Goal: Transaction & Acquisition: Subscribe to service/newsletter

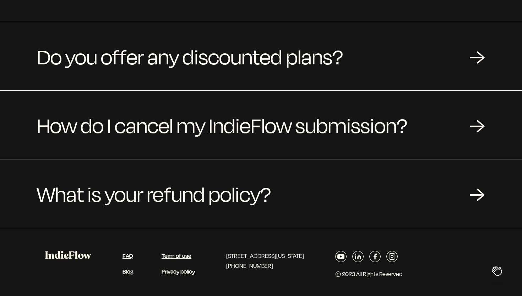
scroll to position [256, 0]
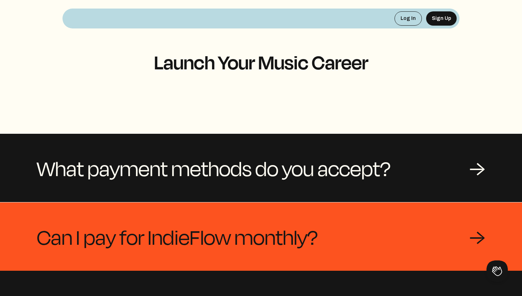
click at [306, 233] on span "Can I pay for IndieFlow monthly?" at bounding box center [177, 236] width 281 height 34
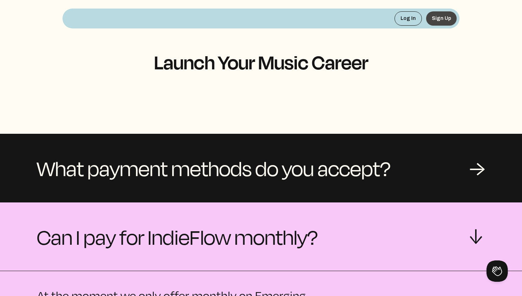
click at [441, 17] on button "Sign Up" at bounding box center [441, 18] width 31 height 14
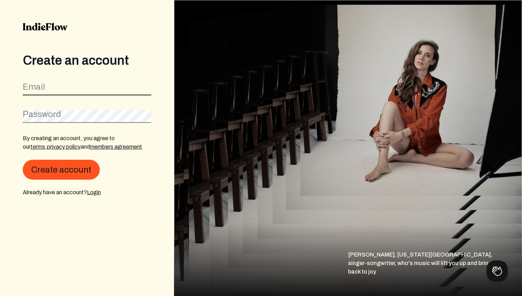
click at [44, 85] on input "email" at bounding box center [87, 88] width 129 height 13
type input "[EMAIL_ADDRESS][DOMAIN_NAME]"
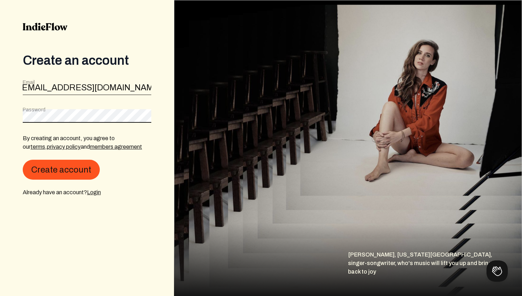
scroll to position [0, 0]
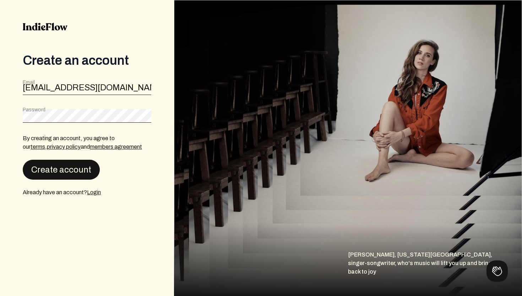
click at [55, 166] on button "Create account" at bounding box center [61, 170] width 77 height 20
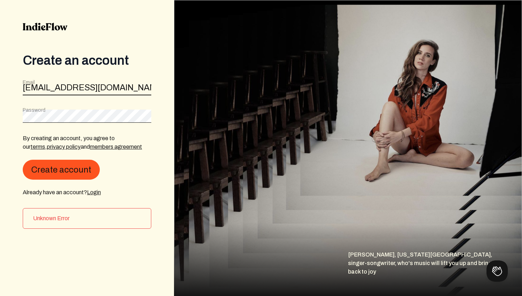
click at [148, 89] on input "[EMAIL_ADDRESS][DOMAIN_NAME]" at bounding box center [87, 88] width 129 height 13
click at [95, 190] on link "Login" at bounding box center [94, 192] width 14 height 6
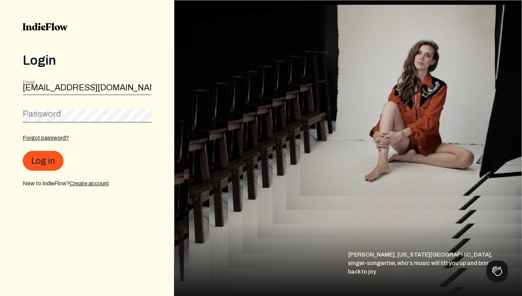
click at [51, 113] on label "Password" at bounding box center [42, 113] width 38 height 11
click at [23, 151] on button "Log in" at bounding box center [43, 161] width 41 height 20
click at [87, 182] on link "Create account" at bounding box center [89, 183] width 39 height 6
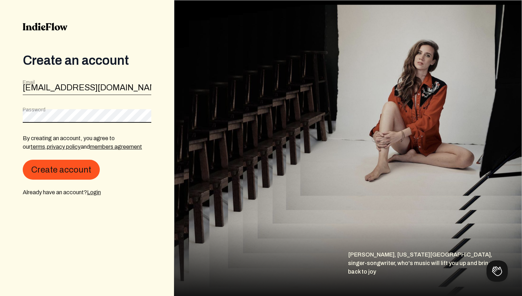
click at [23, 160] on button "Create account" at bounding box center [61, 170] width 77 height 20
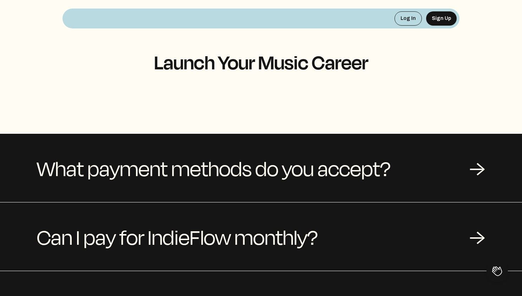
click at [284, 17] on div "Log In Sign Up" at bounding box center [261, 19] width 397 height 20
click at [438, 20] on button "Sign Up" at bounding box center [441, 18] width 31 height 14
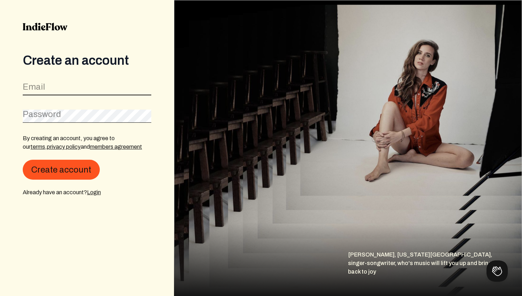
click at [55, 87] on input "email" at bounding box center [87, 88] width 129 height 13
type input "[EMAIL_ADDRESS][DOMAIN_NAME]"
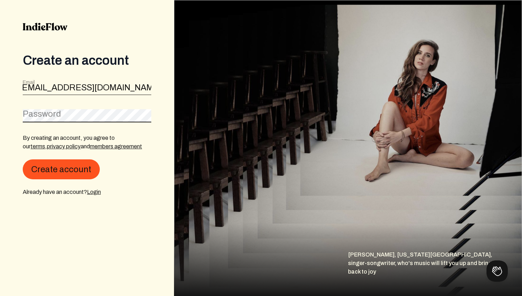
scroll to position [0, 0]
click at [90, 148] on link "members agreement" at bounding box center [116, 146] width 52 height 6
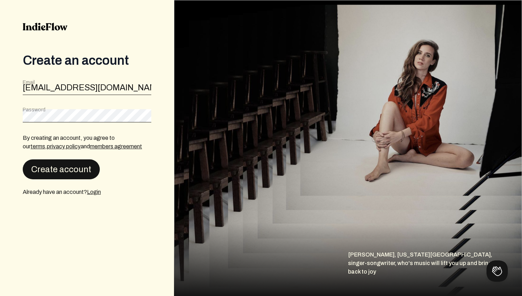
click at [51, 171] on button "Create account" at bounding box center [61, 169] width 77 height 20
